Goal: Task Accomplishment & Management: Manage account settings

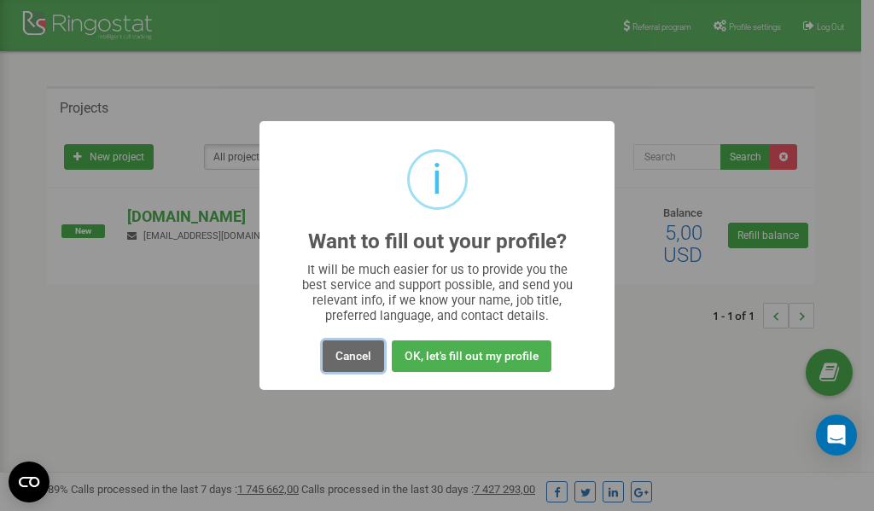
click at [352, 356] on button "Cancel" at bounding box center [353, 357] width 61 height 32
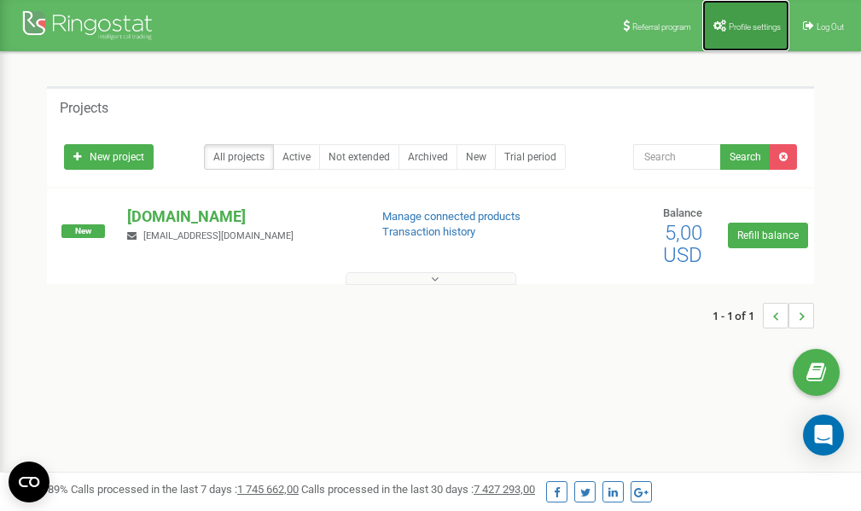
click at [755, 27] on span "Profile settings" at bounding box center [755, 26] width 52 height 9
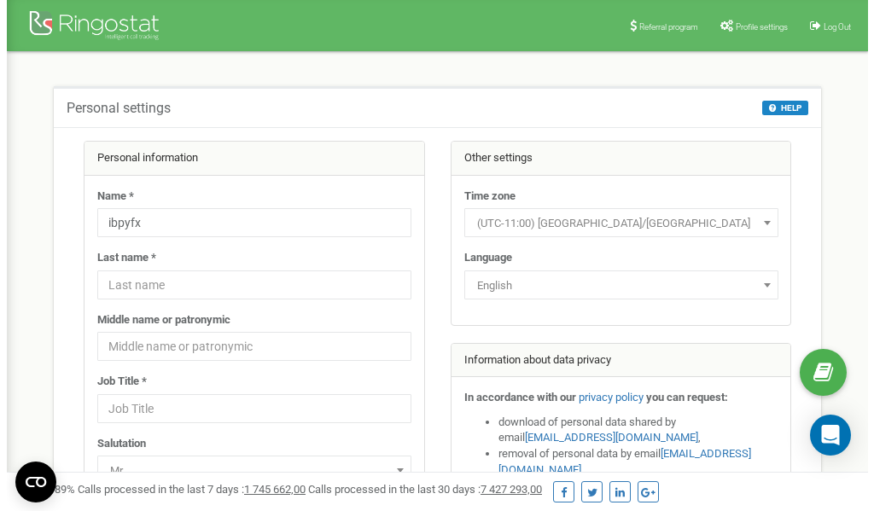
scroll to position [85, 0]
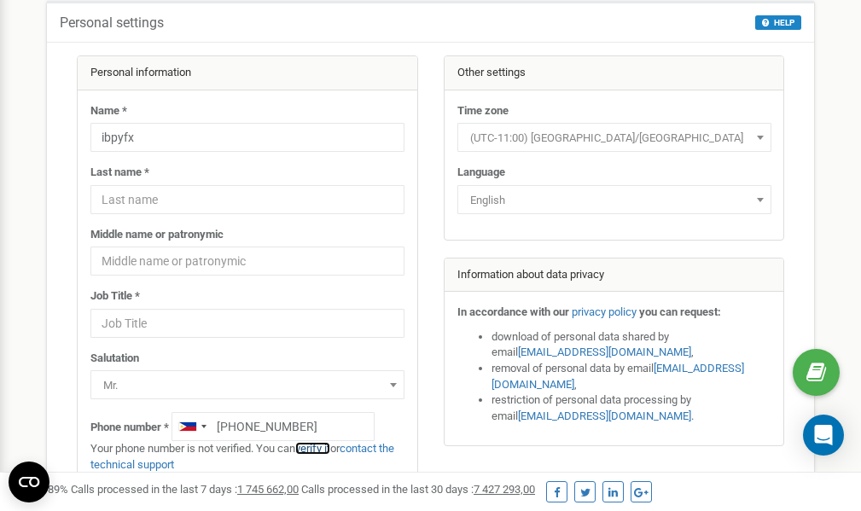
click at [324, 448] on link "verify it" at bounding box center [312, 448] width 35 height 13
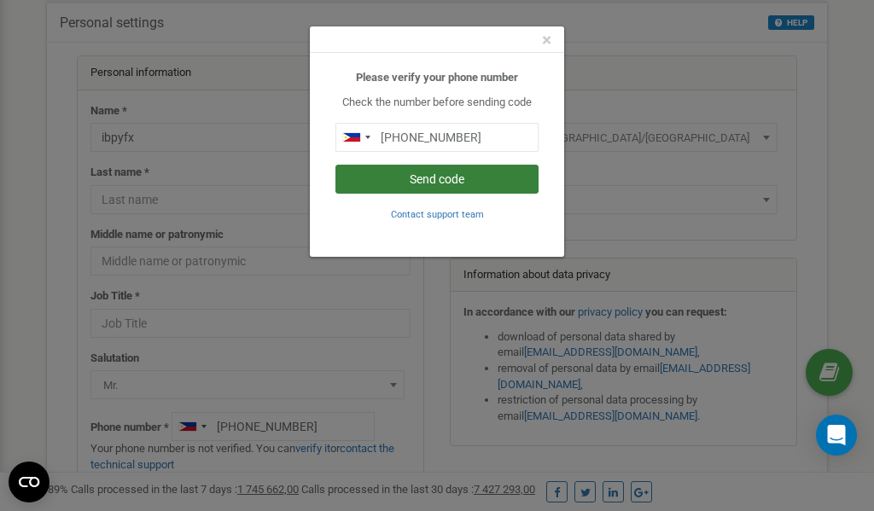
click at [410, 180] on button "Send code" at bounding box center [436, 179] width 203 height 29
